Goal: Transaction & Acquisition: Obtain resource

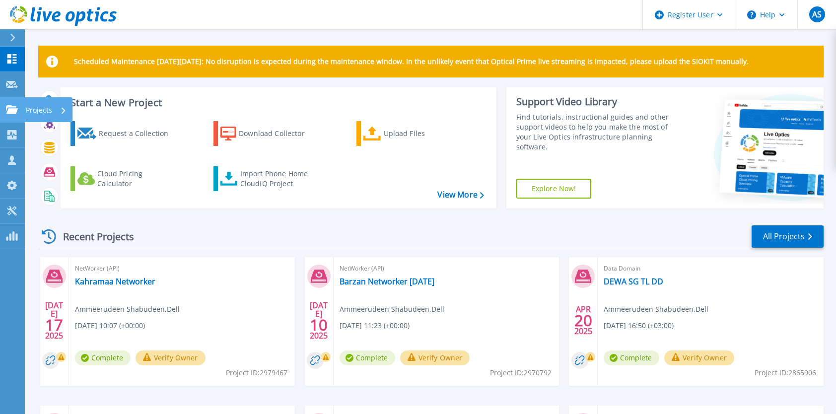
click at [12, 109] on icon at bounding box center [12, 109] width 12 height 8
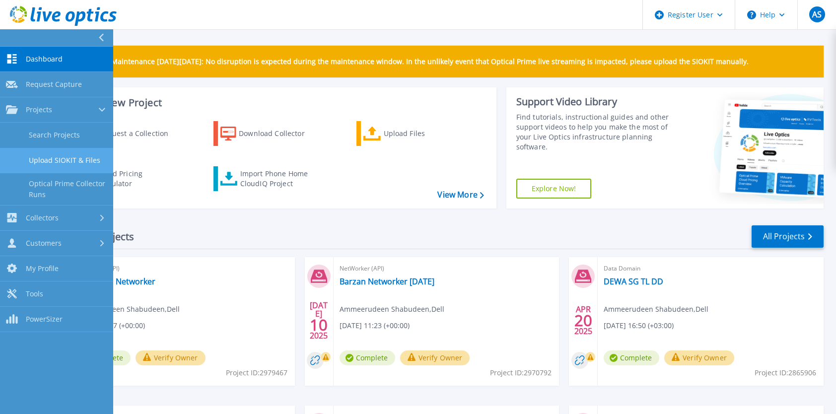
click at [78, 158] on link "Upload SIOKIT & Files" at bounding box center [56, 160] width 113 height 25
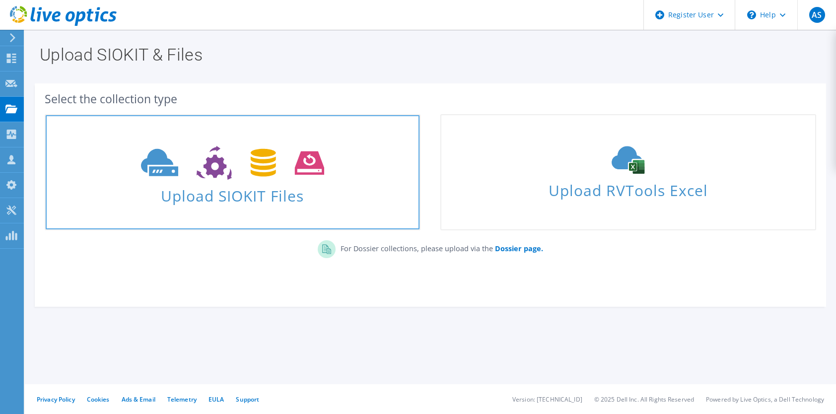
click at [198, 195] on span "Upload SIOKIT Files" at bounding box center [233, 192] width 374 height 21
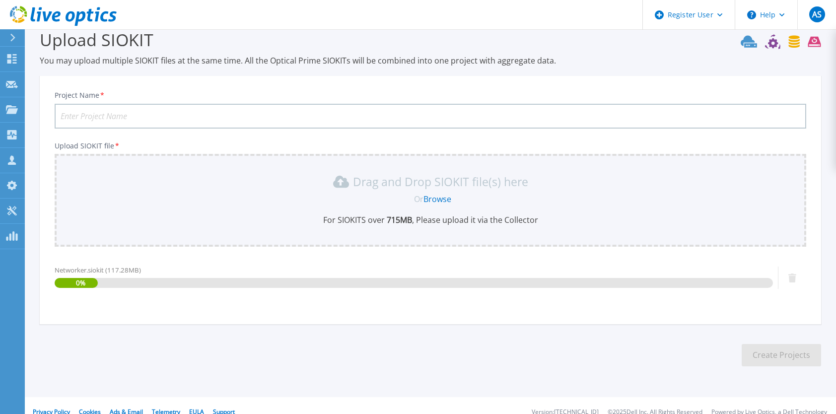
scroll to position [29, 0]
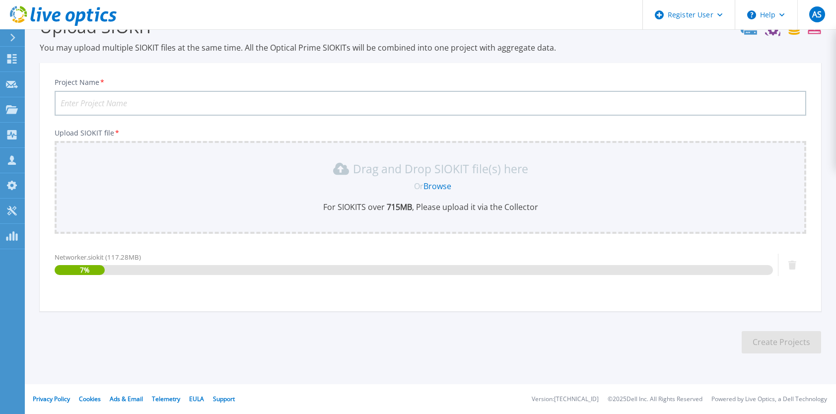
click at [258, 101] on input "Project Name *" at bounding box center [431, 103] width 752 height 25
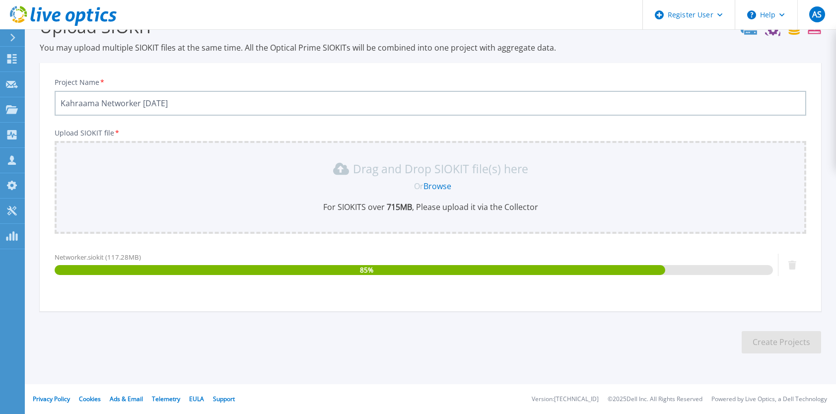
type input "Kahraama Networker September 2025"
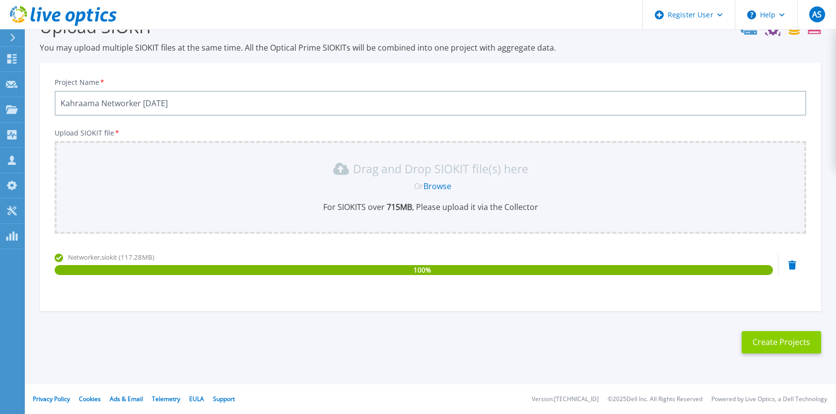
click at [768, 337] on button "Create Projects" at bounding box center [781, 342] width 79 height 22
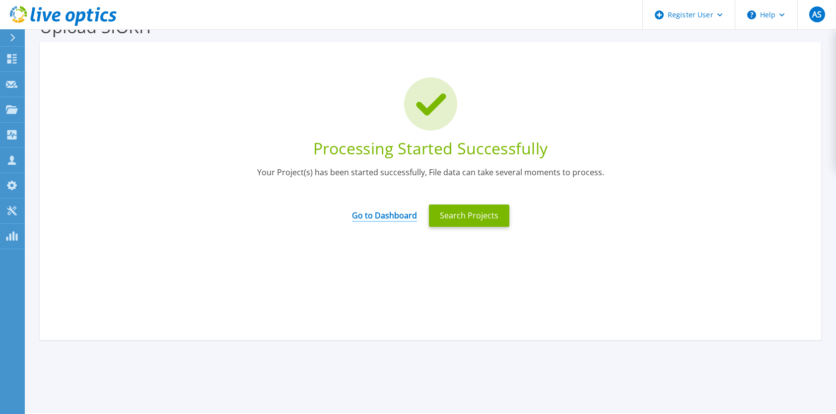
click at [387, 219] on link "Go to Dashboard" at bounding box center [384, 212] width 65 height 19
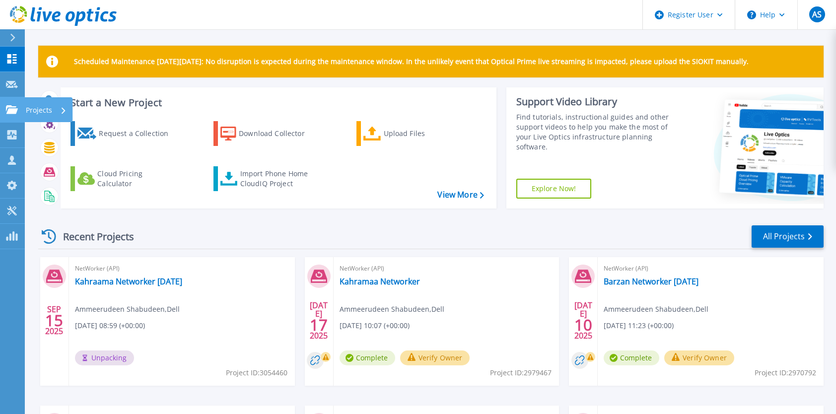
click at [21, 107] on link "Projects Projects" at bounding box center [12, 109] width 25 height 25
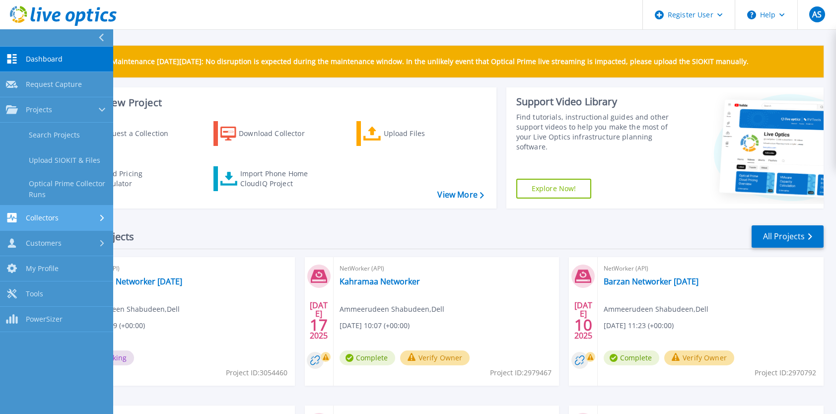
click at [55, 219] on span "Collectors" at bounding box center [42, 218] width 33 height 9
click at [61, 211] on link "Data Domain Local Summary" at bounding box center [56, 215] width 113 height 32
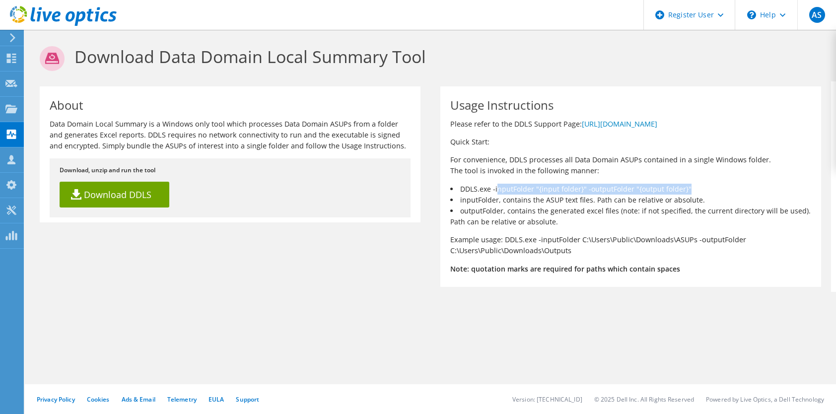
drag, startPoint x: 487, startPoint y: 188, endPoint x: 684, endPoint y: 190, distance: 197.6
click at [684, 190] on li "DDLS.exe -inputFolder "{input folder}" -outputFolder "{output folder}"" at bounding box center [630, 189] width 361 height 11
drag, startPoint x: 475, startPoint y: 201, endPoint x: 684, endPoint y: 198, distance: 209.1
click at [684, 198] on li "inputFolder, contains the ASUP text files. Path can be relative or absolute." at bounding box center [630, 200] width 361 height 11
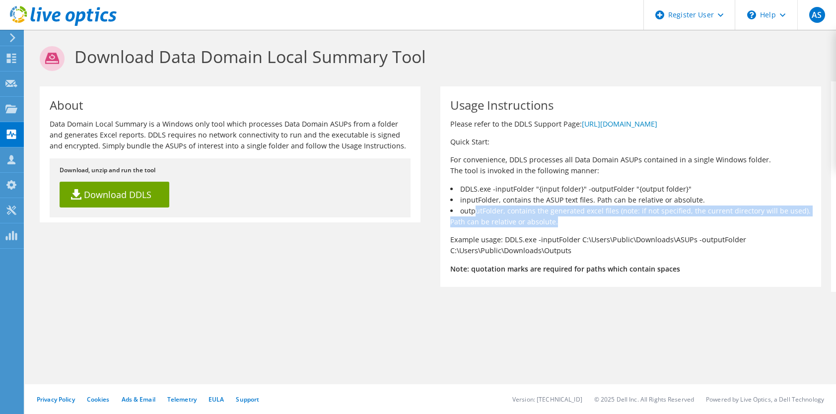
drag, startPoint x: 467, startPoint y: 212, endPoint x: 808, endPoint y: 219, distance: 341.7
click at [808, 219] on li "outputFolder, contains the generated excel files (note: if not specified, the c…" at bounding box center [630, 217] width 361 height 22
click at [768, 219] on li "outputFolder, contains the generated excel files (note: if not specified, the c…" at bounding box center [630, 217] width 361 height 22
drag, startPoint x: 707, startPoint y: 218, endPoint x: 445, endPoint y: 208, distance: 262.4
click at [450, 208] on li "outputFolder, contains the generated excel files (note: if not specified, the c…" at bounding box center [630, 217] width 361 height 22
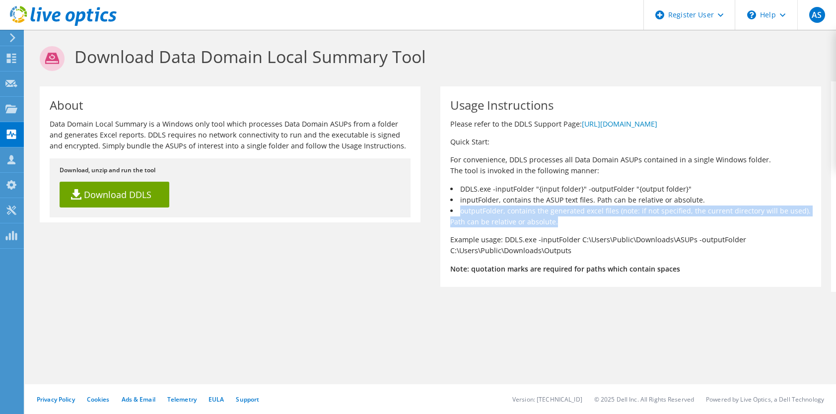
click at [519, 212] on li "outputFolder, contains the generated excel files (note: if not specified, the c…" at bounding box center [630, 217] width 361 height 22
drag, startPoint x: 554, startPoint y: 216, endPoint x: 465, endPoint y: 206, distance: 89.1
click at [465, 206] on li "outputFolder, contains the generated excel files (note: if not specified, the c…" at bounding box center [630, 217] width 361 height 22
click at [517, 217] on li "outputFolder, contains the generated excel files (note: if not specified, the c…" at bounding box center [630, 217] width 361 height 22
drag, startPoint x: 564, startPoint y: 225, endPoint x: 459, endPoint y: 197, distance: 108.5
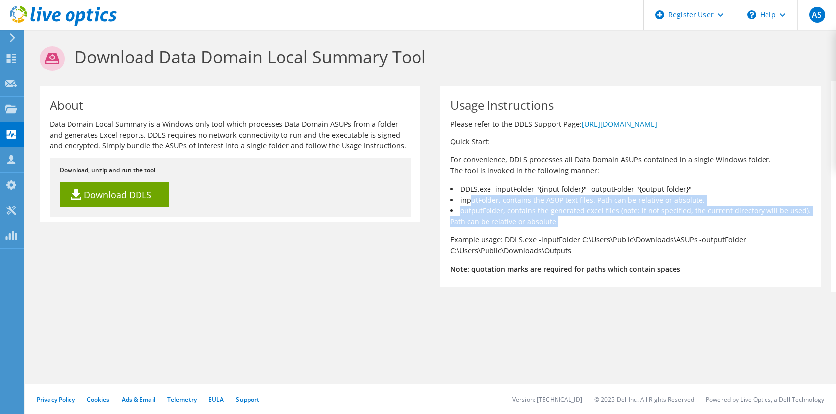
click at [459, 197] on div "Usage Instructions Please refer to the DDLS Support Page: https://www.dell.com/…" at bounding box center [630, 186] width 381 height 201
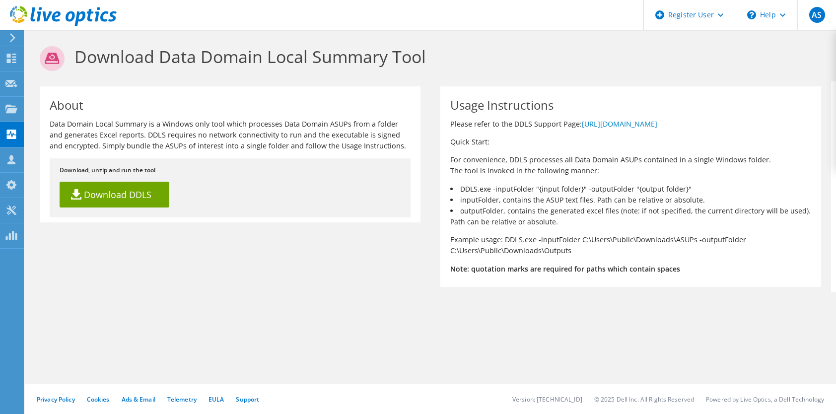
click at [568, 232] on div "Usage Instructions Please refer to the DDLS Support Page: https://www.dell.com/…" at bounding box center [630, 186] width 381 height 201
click at [13, 55] on use at bounding box center [11, 58] width 9 height 9
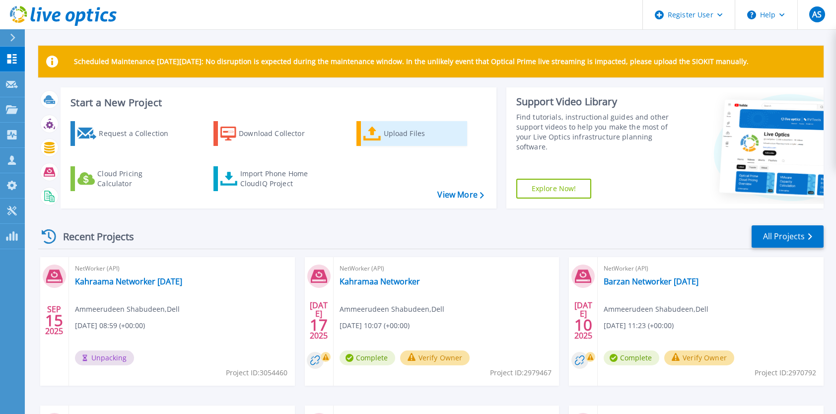
click at [393, 134] on div "Upload Files" at bounding box center [423, 134] width 79 height 20
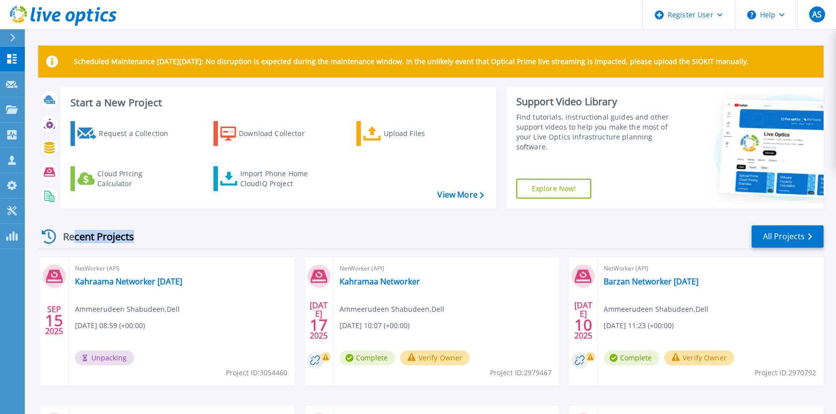
drag, startPoint x: 72, startPoint y: 236, endPoint x: 132, endPoint y: 237, distance: 59.6
click at [132, 237] on div "Recent Projects" at bounding box center [92, 236] width 109 height 24
click at [145, 237] on div "Recent Projects" at bounding box center [92, 236] width 109 height 24
click at [6, 210] on link "Tools Tools" at bounding box center [12, 211] width 25 height 25
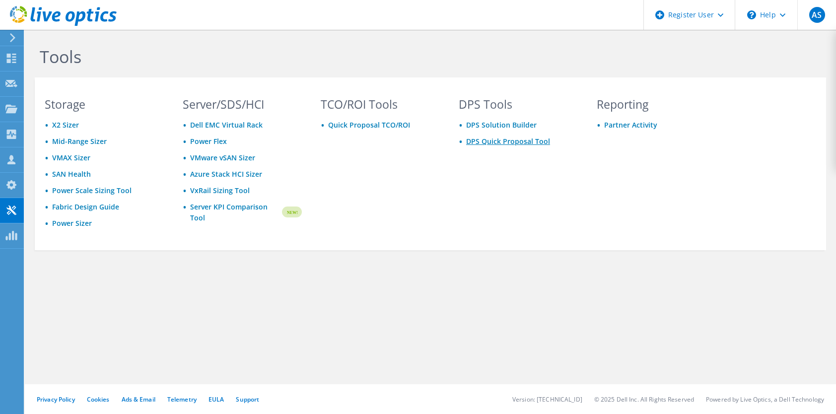
click at [492, 144] on link "DPS Quick Proposal Tool" at bounding box center [508, 141] width 84 height 9
click at [485, 128] on link "DPS Solution Builder" at bounding box center [501, 124] width 71 height 9
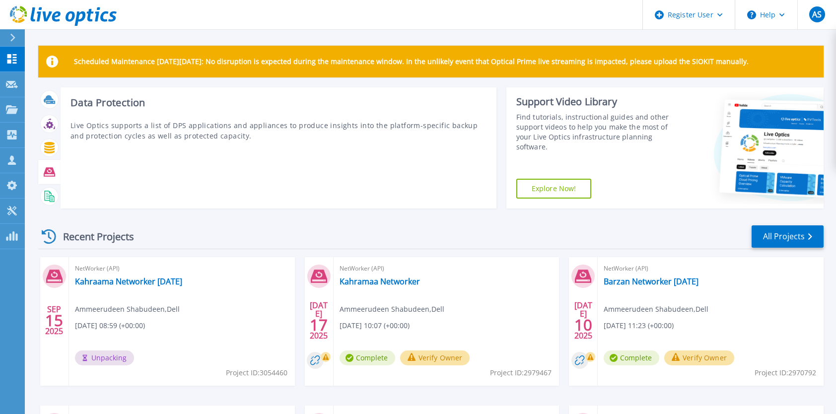
click at [49, 171] on icon at bounding box center [49, 172] width 11 height 9
click at [53, 172] on icon at bounding box center [49, 172] width 11 height 9
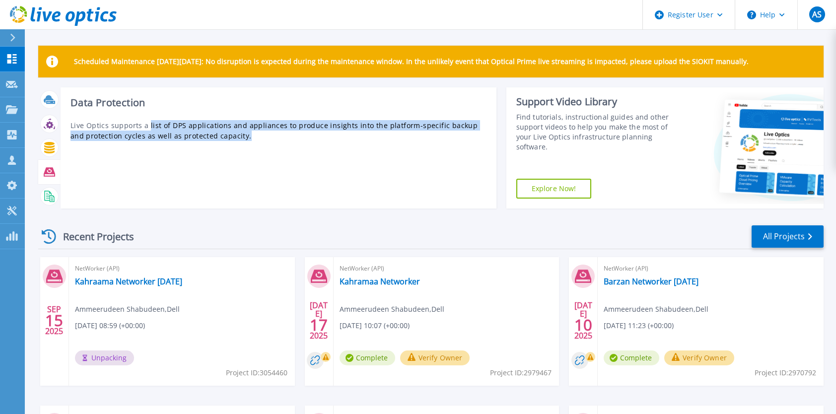
drag, startPoint x: 149, startPoint y: 123, endPoint x: 265, endPoint y: 140, distance: 116.9
click at [265, 140] on p "Live Optics supports a list of DPS applications and appliances to produce insig…" at bounding box center [279, 130] width 416 height 21
click at [266, 148] on div "Data Protection Live Optics supports a list of DPS applications and appliances …" at bounding box center [279, 147] width 436 height 121
drag, startPoint x: 267, startPoint y: 150, endPoint x: 62, endPoint y: 100, distance: 211.5
click at [62, 100] on div "Data Protection Live Optics supports a list of DPS applications and appliances …" at bounding box center [279, 147] width 436 height 121
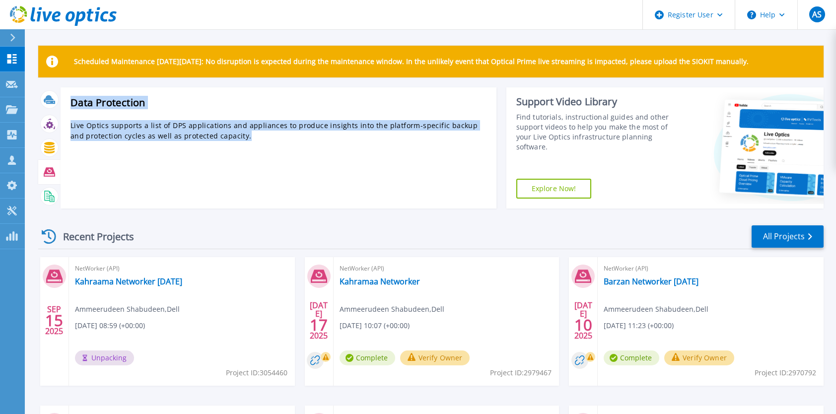
click at [167, 158] on div "Data Protection Live Optics supports a list of DPS applications and appliances …" at bounding box center [279, 147] width 436 height 121
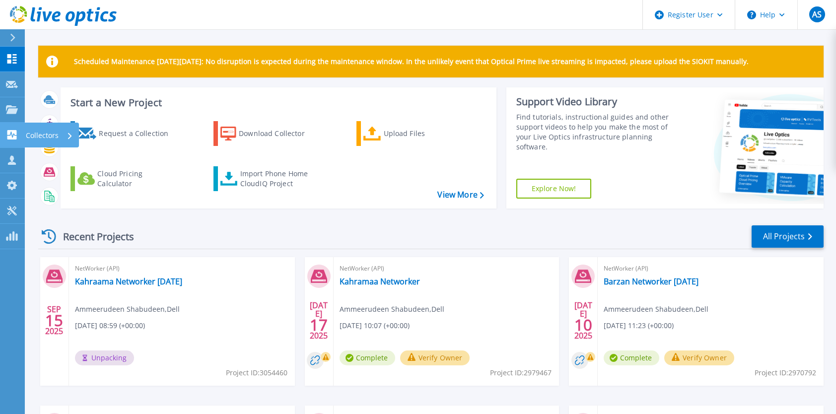
click at [13, 134] on icon at bounding box center [11, 134] width 9 height 9
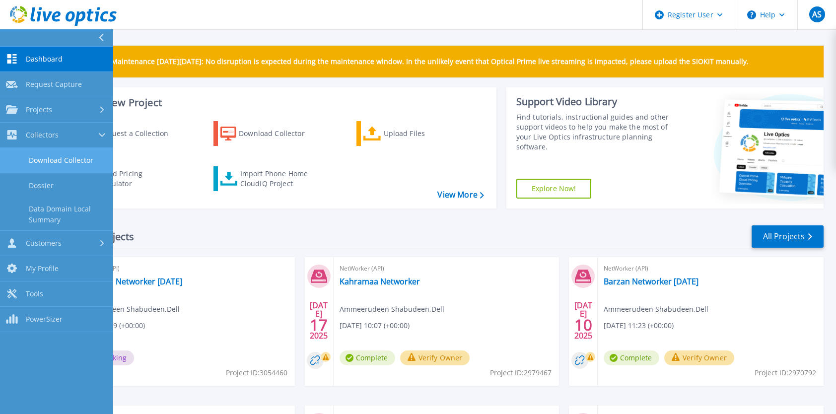
click at [76, 164] on link "Download Collector" at bounding box center [56, 160] width 113 height 25
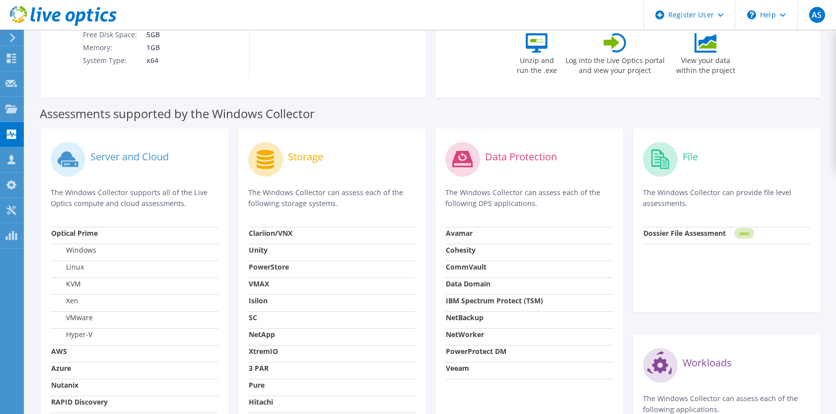
scroll to position [248, 0]
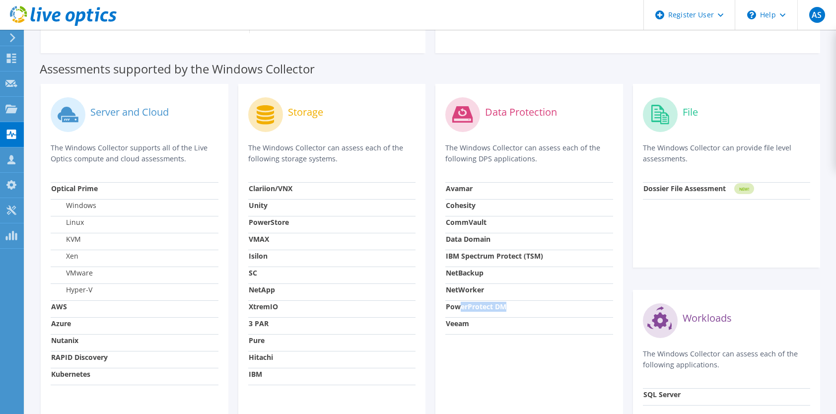
drag, startPoint x: 458, startPoint y: 308, endPoint x: 496, endPoint y: 313, distance: 38.5
click at [496, 313] on td "PowerProtect DM" at bounding box center [529, 308] width 168 height 17
drag, startPoint x: 458, startPoint y: 204, endPoint x: 489, endPoint y: 291, distance: 92.7
click at [489, 291] on tbody "Avamar Cohesity CommVault Data Domain IBM Spectrum Protect (TSM) NetBackup NetW…" at bounding box center [529, 258] width 168 height 152
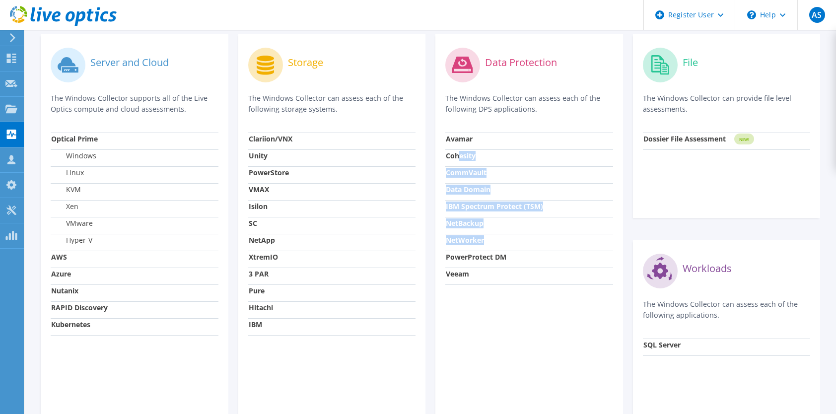
scroll to position [0, 0]
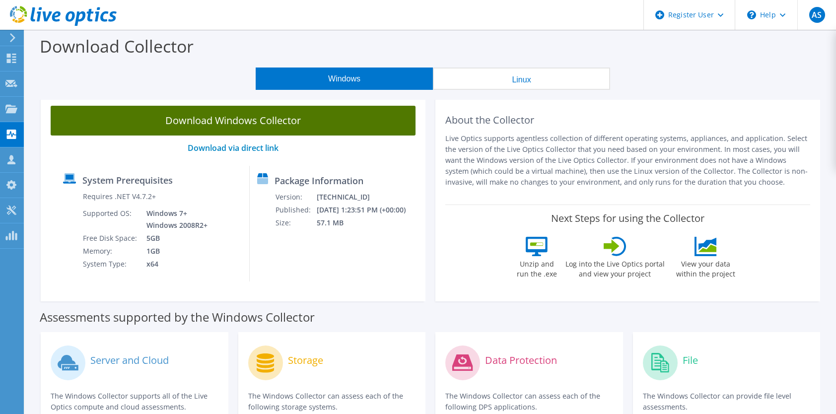
click at [274, 115] on link "Download Windows Collector" at bounding box center [233, 121] width 365 height 30
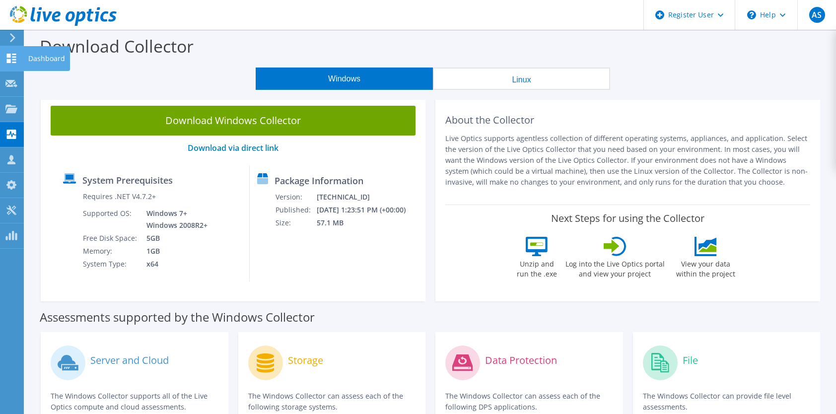
click at [28, 56] on div "Dashboard" at bounding box center [46, 58] width 47 height 25
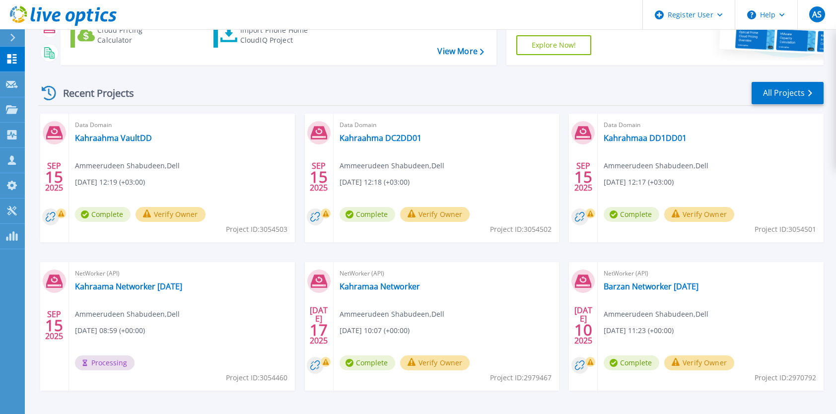
scroll to position [128, 0]
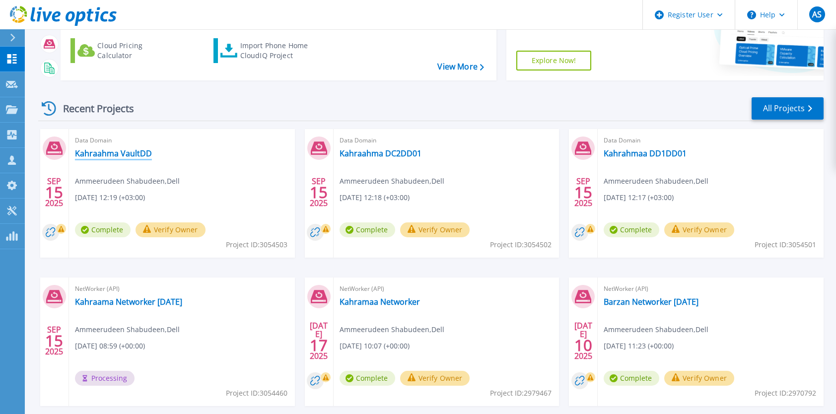
click at [142, 151] on link "Kahraahma VaultDD" at bounding box center [113, 153] width 77 height 10
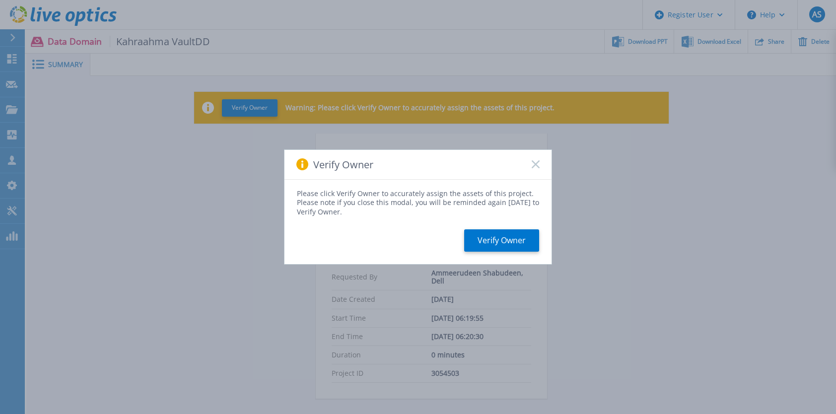
click at [538, 162] on rect at bounding box center [535, 164] width 8 height 8
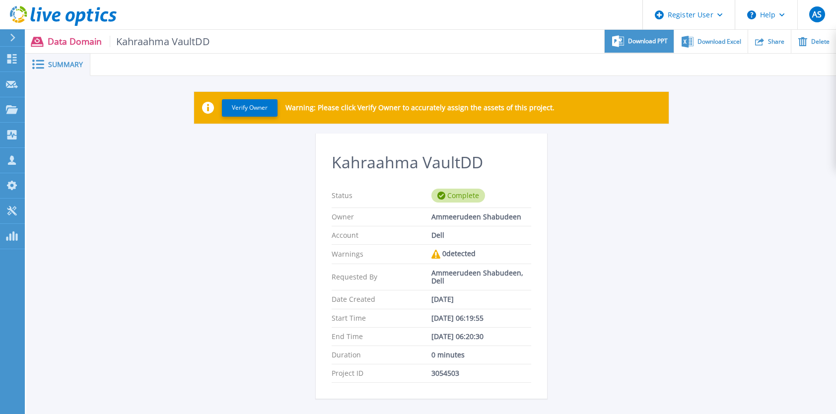
click at [644, 39] on span "Download PPT" at bounding box center [648, 41] width 40 height 6
click at [806, 149] on div "Verify Owner Warning: Please click Verify Owner to accurately assign the assets…" at bounding box center [431, 313] width 810 height 474
click at [713, 46] on div "Download Excel" at bounding box center [710, 41] width 73 height 23
click at [719, 219] on div "Verify Owner Warning: Please click Verify Owner to accurately assign the assets…" at bounding box center [431, 313] width 810 height 474
click at [18, 58] on link "Dashboard Dashboard" at bounding box center [12, 59] width 25 height 25
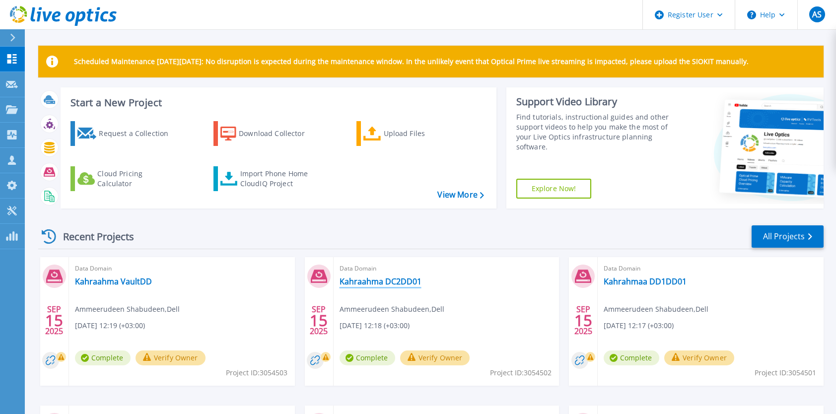
click at [401, 282] on link "Kahraahma DC2DD01" at bounding box center [381, 282] width 82 height 10
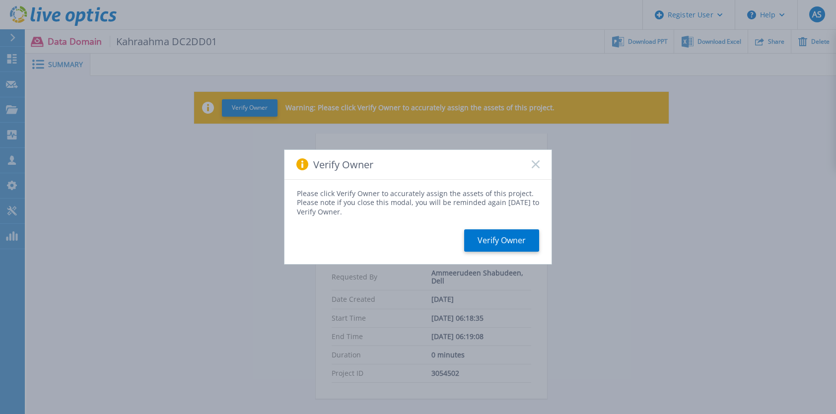
click at [536, 164] on rect at bounding box center [535, 164] width 8 height 8
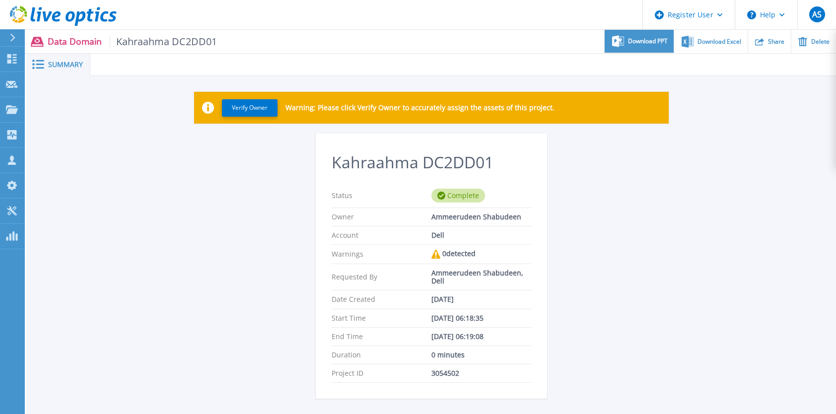
click at [629, 34] on div "Download PPT" at bounding box center [639, 41] width 69 height 23
click at [703, 222] on div "Verify Owner Warning: Please click Verify Owner to accurately assign the assets…" at bounding box center [431, 313] width 810 height 474
click at [717, 41] on span "Download Excel" at bounding box center [720, 41] width 44 height 6
click at [12, 57] on icon at bounding box center [12, 58] width 12 height 9
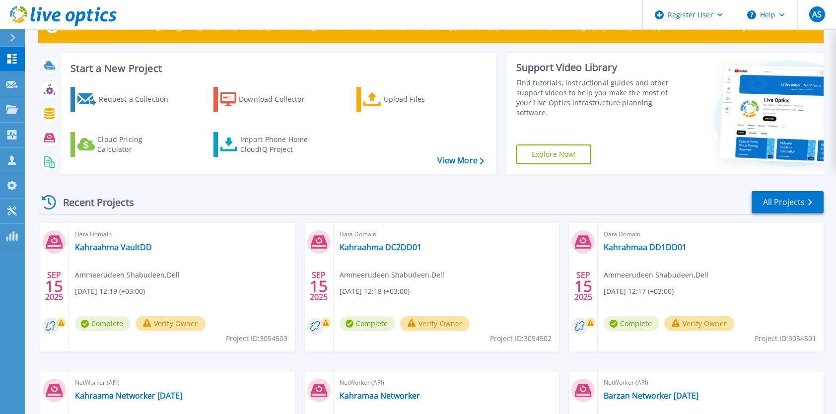
scroll to position [50, 0]
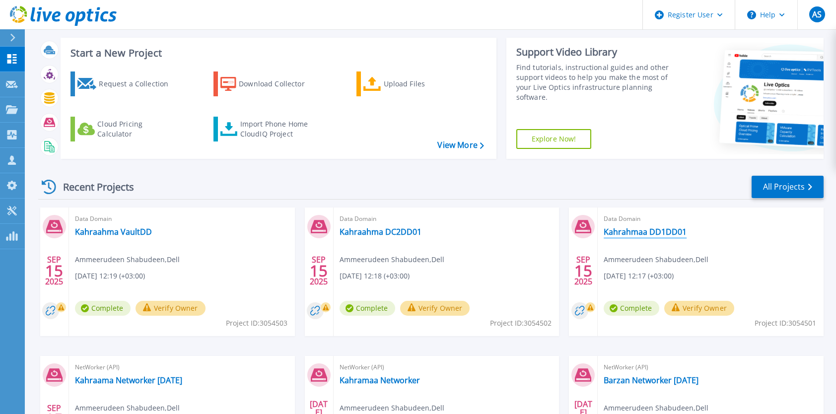
click at [638, 229] on link "Kahrahmaa DD1DD01" at bounding box center [645, 232] width 83 height 10
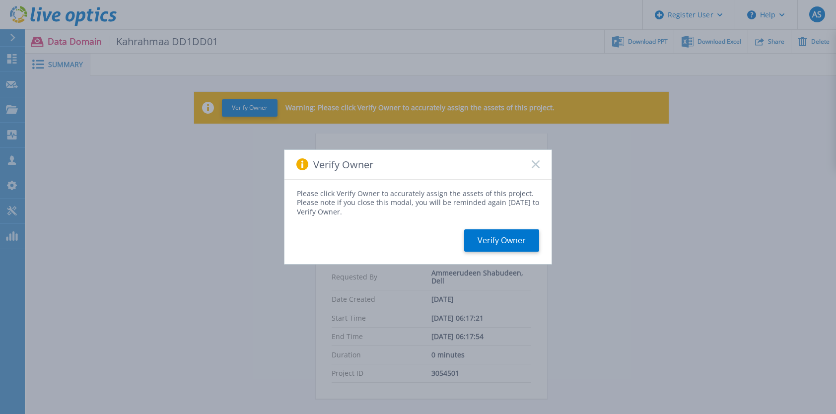
click at [533, 165] on icon at bounding box center [536, 164] width 8 height 8
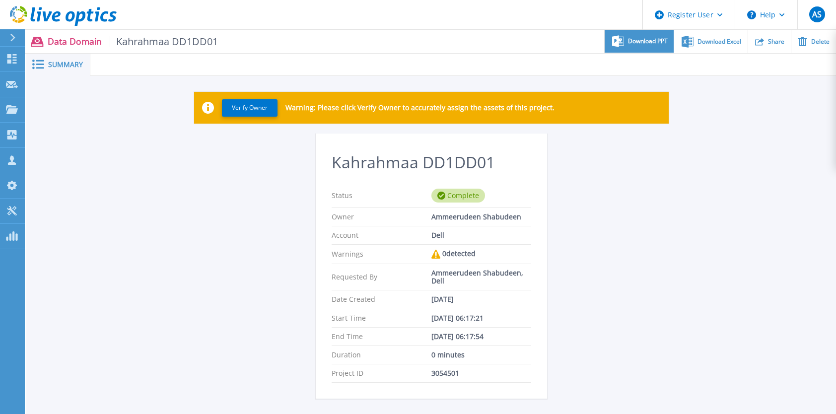
click at [631, 35] on div "Download PPT" at bounding box center [639, 41] width 69 height 23
click at [566, 193] on div "Kahrahmaa DD1DD01 Status Complete Owner Ammeerudeen Shabudeen Account Dell Warn…" at bounding box center [431, 335] width 475 height 402
click at [707, 42] on span "Download Excel" at bounding box center [720, 41] width 44 height 6
click at [565, 201] on div "Kahrahmaa DD1DD01 Status Complete Owner Ammeerudeen Shabudeen Account Dell Warn…" at bounding box center [431, 335] width 475 height 402
click at [119, 183] on div "Verify Owner Warning: Please click Verify Owner to accurately assign the assets…" at bounding box center [431, 313] width 810 height 474
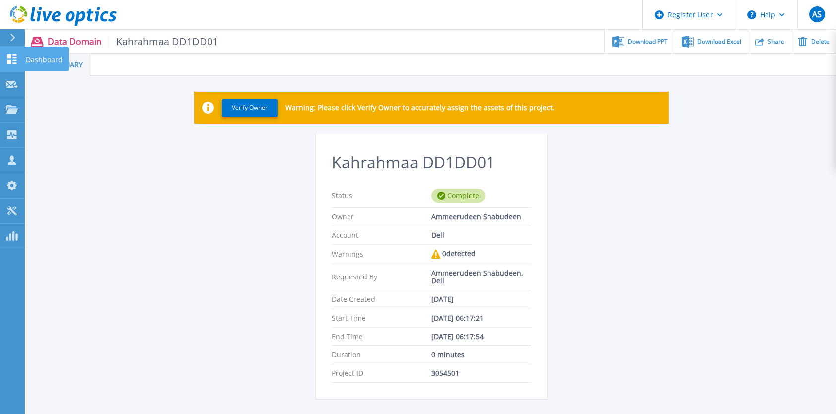
click at [13, 57] on icon at bounding box center [12, 58] width 12 height 9
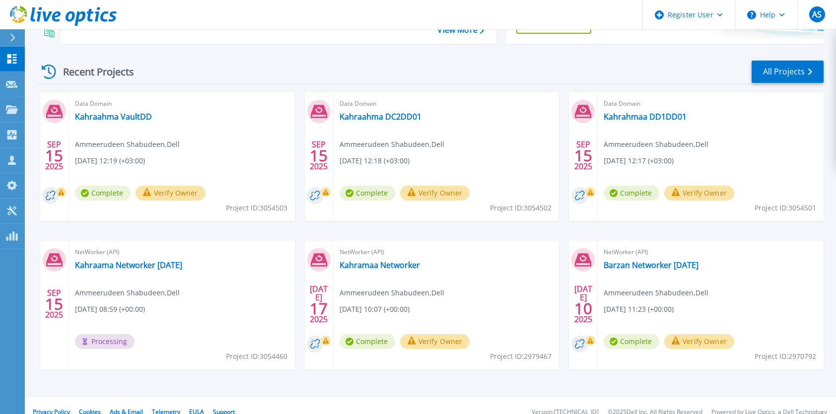
scroll to position [178, 0]
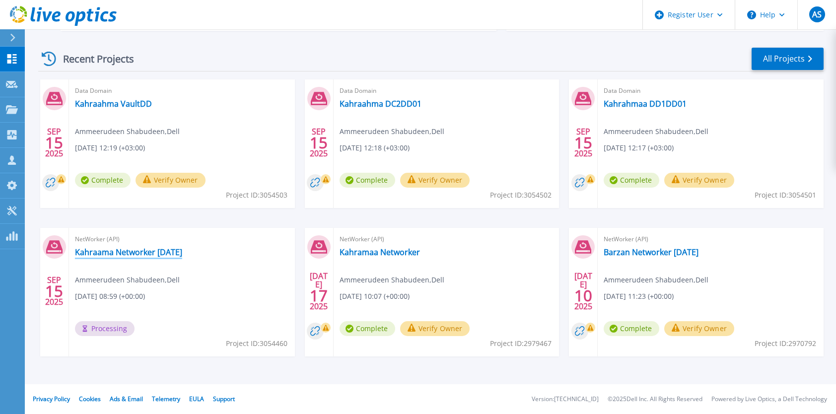
click at [182, 256] on link "Kahraama Networker [DATE]" at bounding box center [128, 252] width 107 height 10
